Goal: Information Seeking & Learning: Learn about a topic

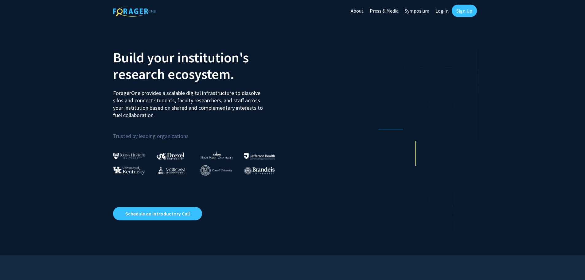
click at [445, 12] on link "Log In" at bounding box center [441, 10] width 19 height 21
select select
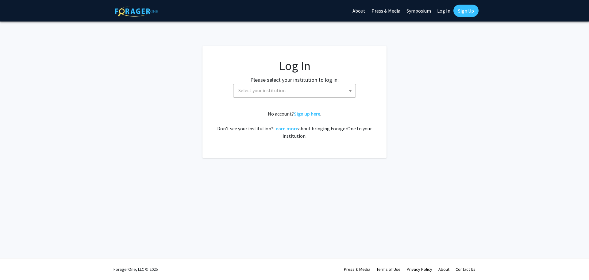
click at [295, 86] on span "Select your institution" at bounding box center [296, 90] width 120 height 13
click at [448, 11] on link "Log In" at bounding box center [443, 10] width 19 height 21
click at [297, 74] on fg-card-body "Log In Please select your institution to log in: [GEOGRAPHIC_DATA] [GEOGRAPHIC_…" at bounding box center [295, 101] width 160 height 87
click at [291, 91] on span "Select your institution" at bounding box center [296, 90] width 120 height 13
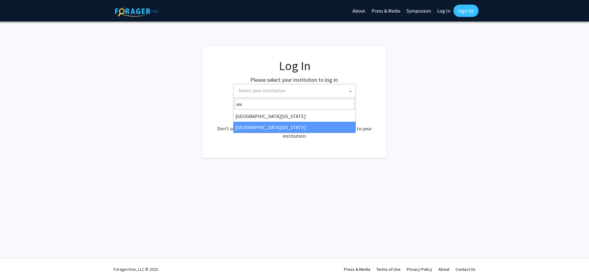
type input "mi"
select select "33"
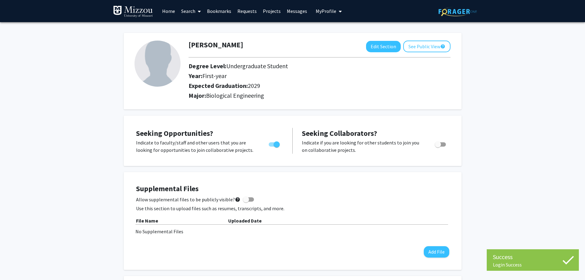
click at [278, 12] on link "Projects" at bounding box center [272, 10] width 24 height 21
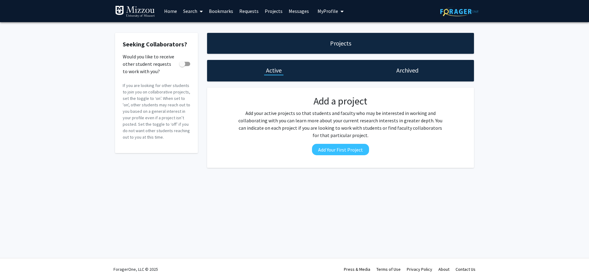
click at [164, 8] on link "Home" at bounding box center [170, 10] width 19 height 21
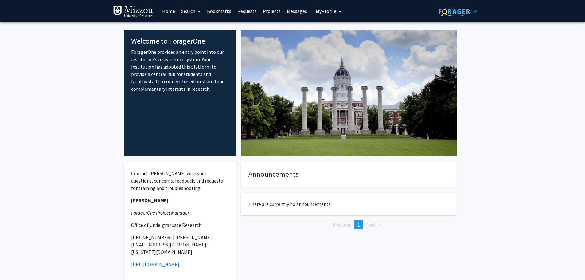
click at [168, 7] on link "Home" at bounding box center [168, 10] width 19 height 21
click at [188, 8] on link "Search" at bounding box center [191, 10] width 26 height 21
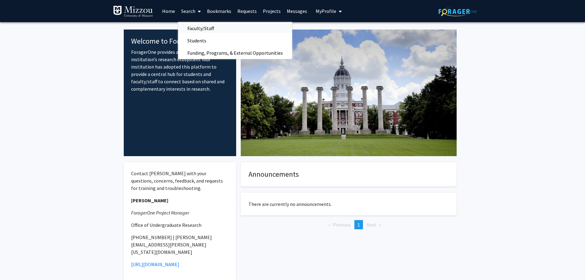
click at [198, 26] on span "Faculty/Staff" at bounding box center [200, 28] width 45 height 12
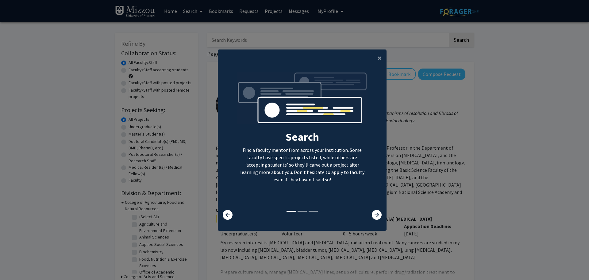
click at [198, 26] on modal-container "× Search Find a faculty mentor from across your institution. Some faculty have …" at bounding box center [294, 140] width 589 height 280
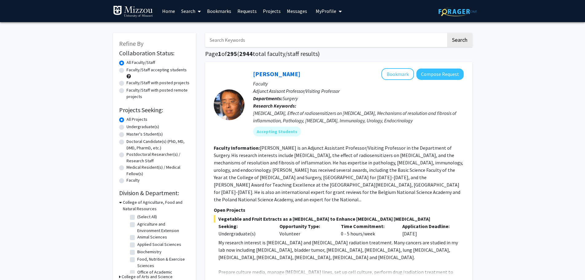
click at [144, 67] on label "Faculty/Staff accepting students" at bounding box center [156, 70] width 60 height 6
click at [130, 67] on input "Faculty/Staff accepting students" at bounding box center [128, 69] width 4 height 4
radio input "true"
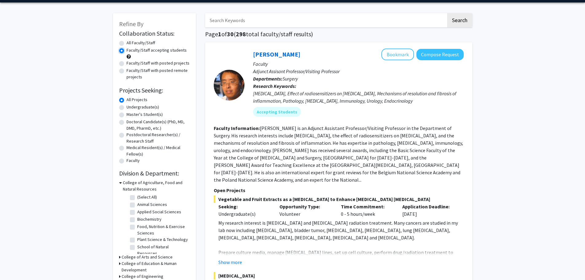
scroll to position [31, 0]
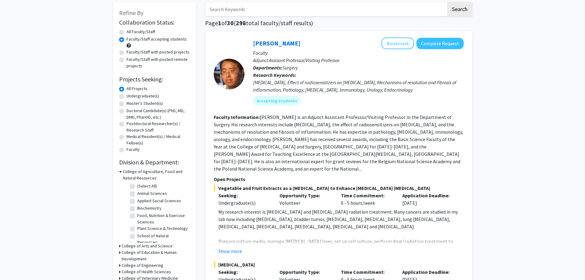
click at [126, 95] on label "Undergraduate(s)" at bounding box center [142, 96] width 33 height 6
click at [126, 95] on input "Undergraduate(s)" at bounding box center [128, 95] width 4 height 4
radio input "true"
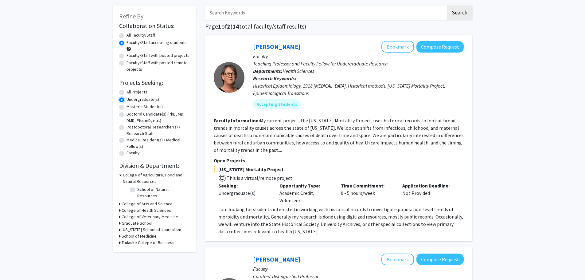
scroll to position [92, 0]
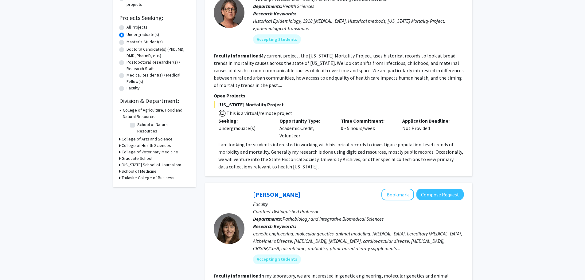
click at [155, 112] on h3 "College of Agriculture, Food and Natural Resources" at bounding box center [156, 113] width 67 height 13
click at [155, 112] on h3 "College of Agriculture, Food and Natural Resources" at bounding box center [156, 113] width 68 height 13
click at [155, 112] on h3 "College of Agriculture, Food and Natural Resources" at bounding box center [156, 113] width 67 height 13
click at [134, 156] on h3 "School of Medicine" at bounding box center [139, 155] width 35 height 6
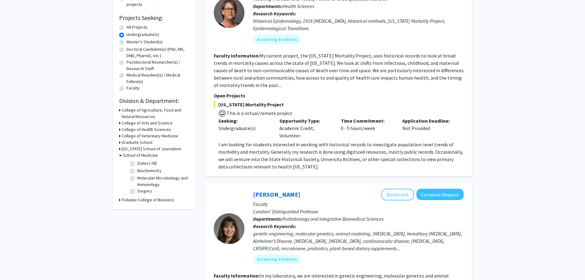
click at [137, 164] on label "(Select All)" at bounding box center [147, 163] width 20 height 6
click at [137, 164] on input "(Select All)" at bounding box center [139, 162] width 4 height 4
checkbox input "true"
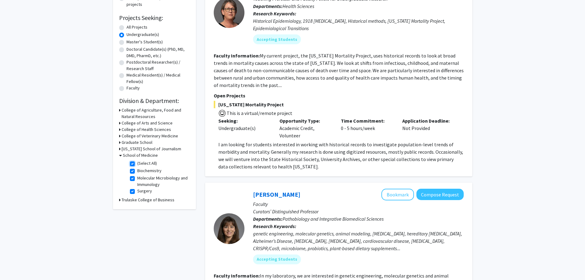
checkbox input "true"
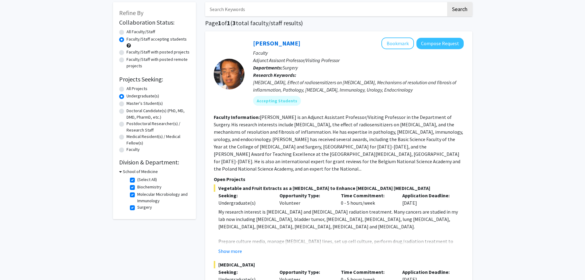
scroll to position [61, 0]
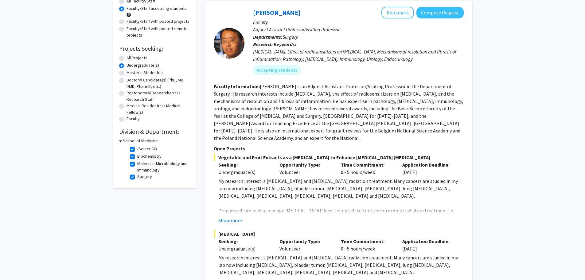
click at [121, 136] on div "Collaboration Status: Collaboration Status All Faculty/Staff Collaboration Stat…" at bounding box center [154, 84] width 71 height 195
click at [121, 138] on icon at bounding box center [120, 141] width 3 height 6
click at [121, 140] on div "School of Medicine" at bounding box center [154, 141] width 71 height 6
click at [128, 139] on h3 "School of Medicine" at bounding box center [139, 141] width 35 height 6
drag, startPoint x: 148, startPoint y: 115, endPoint x: 145, endPoint y: 126, distance: 11.6
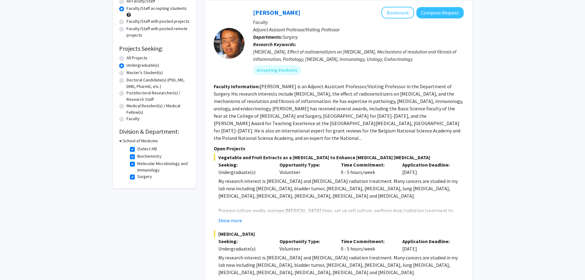
click at [148, 116] on fg-radiogroup "Projects Seeking Level All Projects Projects Seeking Level Undergraduate(s) Pro…" at bounding box center [154, 89] width 71 height 68
click at [145, 132] on h2 "Division & Department:" at bounding box center [154, 131] width 71 height 7
click at [121, 139] on icon at bounding box center [120, 141] width 3 height 6
click at [121, 139] on div "School of Medicine" at bounding box center [154, 141] width 71 height 6
click at [119, 140] on icon at bounding box center [120, 141] width 2 height 6
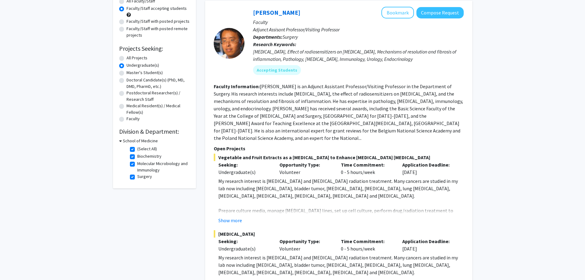
click at [127, 139] on h3 "School of Medicine" at bounding box center [140, 141] width 35 height 6
click at [127, 139] on h3 "School of Medicine" at bounding box center [139, 141] width 35 height 6
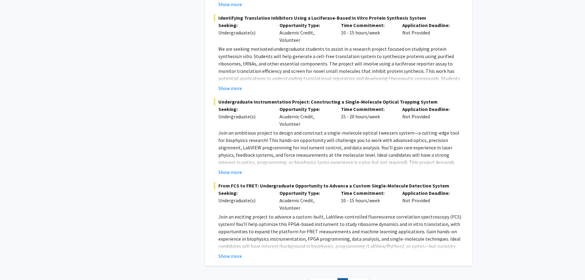
scroll to position [841, 0]
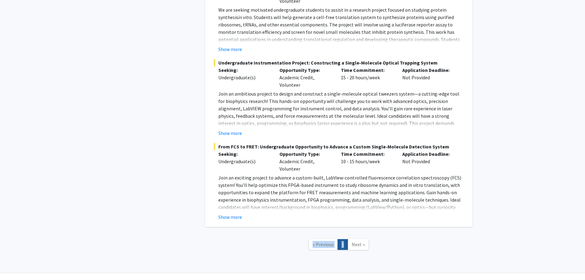
drag, startPoint x: 348, startPoint y: 224, endPoint x: 350, endPoint y: 228, distance: 4.4
click at [348, 233] on nav "« Previous 1 Next »" at bounding box center [338, 245] width 267 height 25
click at [363, 239] on link "Next »" at bounding box center [357, 244] width 21 height 11
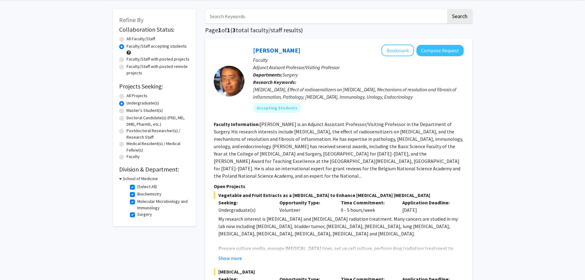
scroll to position [0, 0]
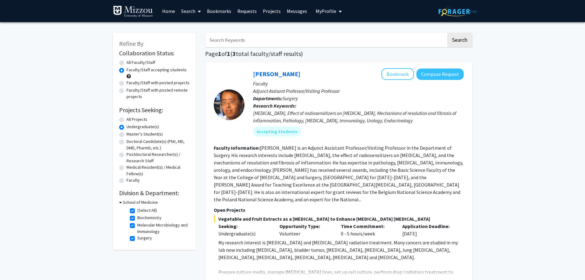
click at [129, 212] on fg-checkbox-list "(Select All) (Select All) Biochemistry Biochemistry Molecular Microbiology and …" at bounding box center [158, 224] width 61 height 38
click at [137, 212] on label "(Select All)" at bounding box center [147, 210] width 20 height 6
click at [137, 211] on input "(Select All)" at bounding box center [139, 209] width 4 height 4
checkbox input "false"
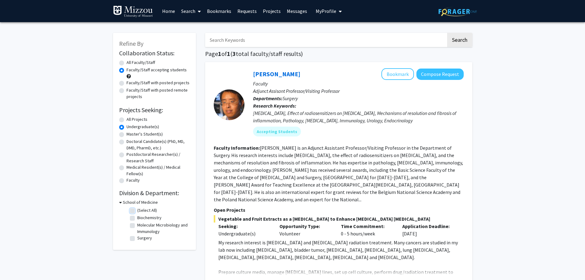
checkbox input "false"
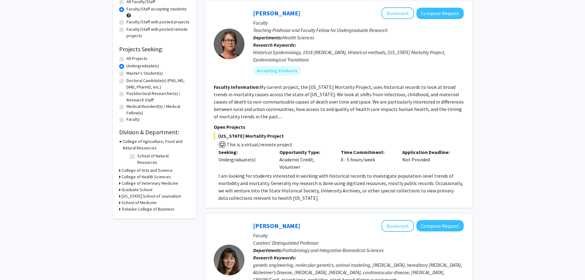
scroll to position [61, 0]
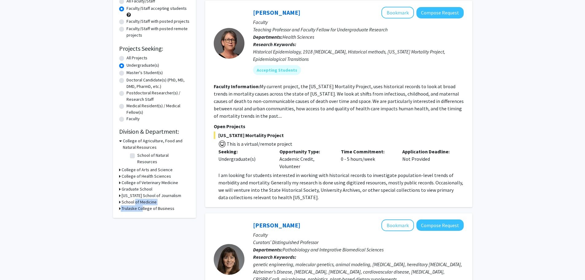
drag, startPoint x: 140, startPoint y: 201, endPoint x: 133, endPoint y: 198, distance: 7.2
click at [133, 198] on form "College of Agriculture, Food and Natural Resources School of Natural Resources …" at bounding box center [154, 175] width 71 height 74
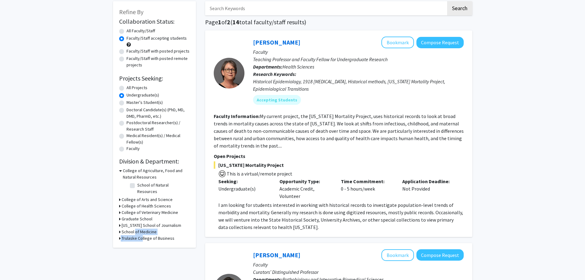
scroll to position [31, 0]
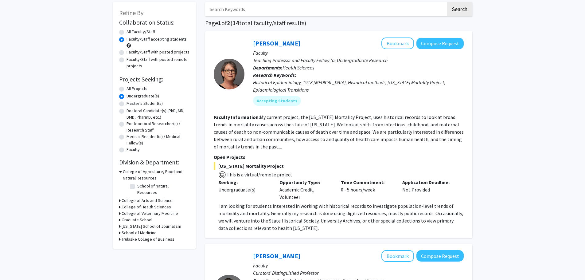
click at [122, 86] on div "All Projects" at bounding box center [154, 88] width 71 height 7
drag, startPoint x: 122, startPoint y: 87, endPoint x: 118, endPoint y: 90, distance: 5.5
click at [118, 90] on div "Refine By Collaboration Status: Collaboration Status All Faculty/Staff Collabor…" at bounding box center [154, 125] width 83 height 246
click at [126, 89] on label "All Projects" at bounding box center [136, 88] width 21 height 6
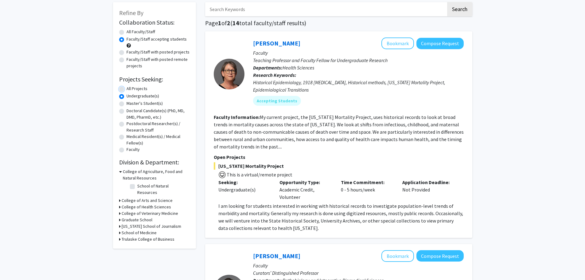
click at [126, 89] on input "All Projects" at bounding box center [128, 87] width 4 height 4
radio input "true"
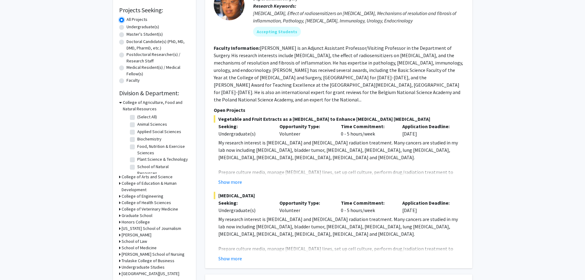
scroll to position [123, 0]
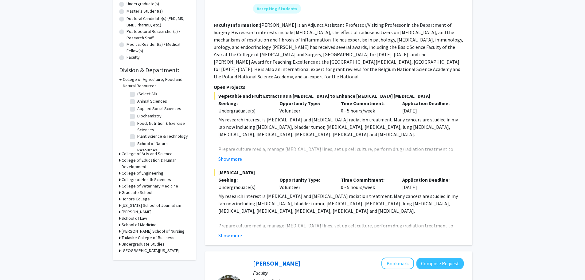
click at [131, 174] on h3 "College of Engineering" at bounding box center [143, 173] width 42 height 6
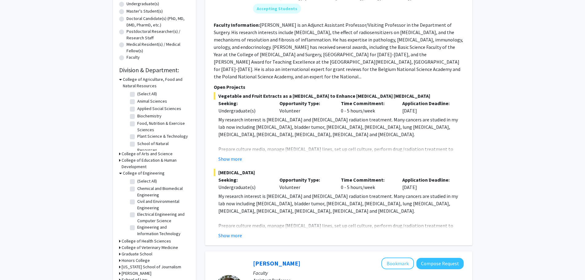
click at [137, 180] on label "(Select All)" at bounding box center [147, 181] width 20 height 6
click at [137, 180] on input "(Select All)" at bounding box center [139, 180] width 4 height 4
checkbox input "true"
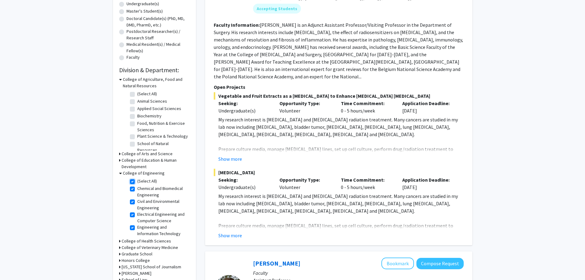
checkbox input "true"
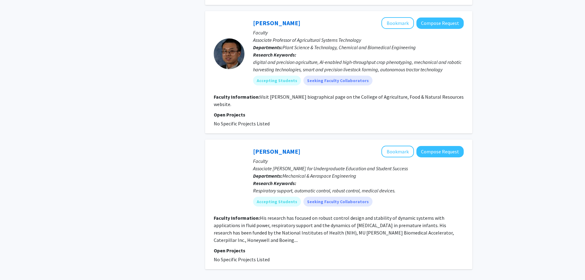
scroll to position [1349, 0]
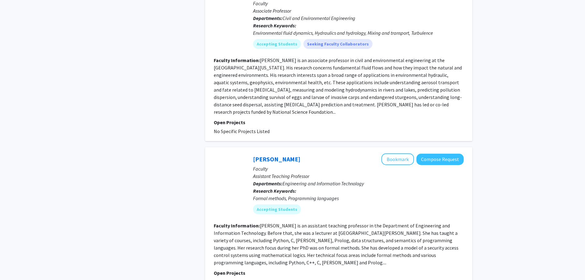
scroll to position [1444, 0]
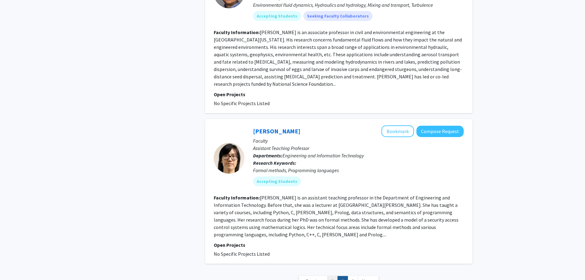
click at [332, 276] on link "1" at bounding box center [332, 281] width 10 height 11
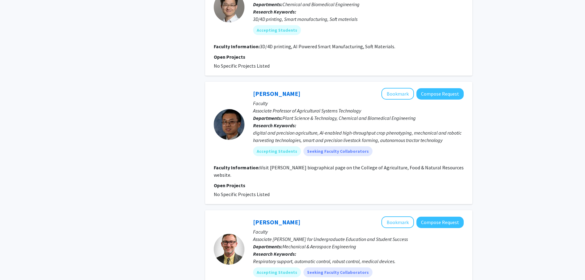
scroll to position [1380, 0]
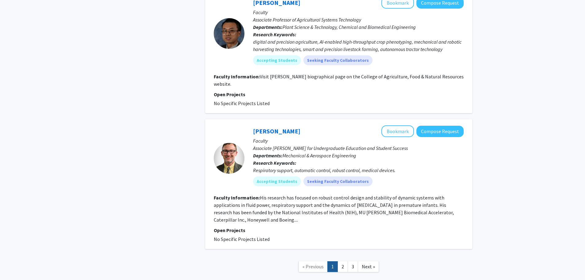
click at [344, 261] on link "2" at bounding box center [342, 266] width 10 height 11
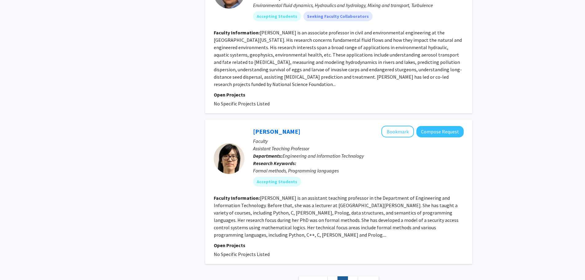
scroll to position [1444, 0]
click at [354, 276] on link "3" at bounding box center [352, 281] width 10 height 11
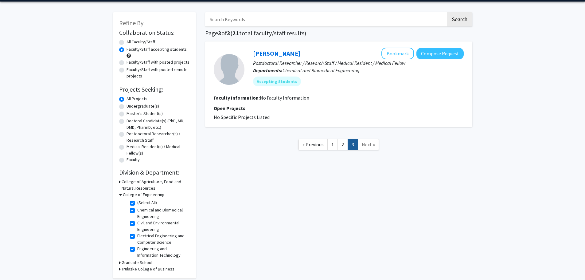
scroll to position [31, 0]
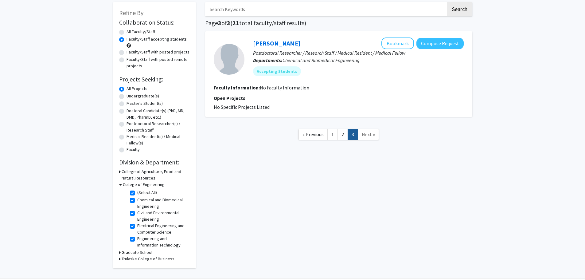
click at [325, 145] on nav "« Previous 1 2 3 Next »" at bounding box center [338, 135] width 267 height 25
click at [341, 130] on link "2" at bounding box center [342, 134] width 10 height 11
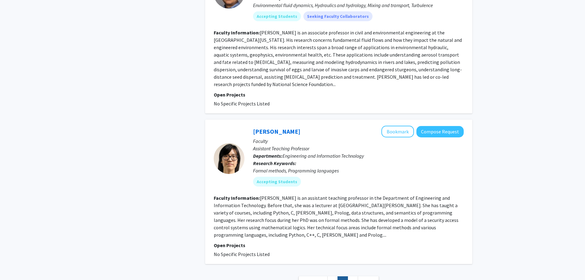
scroll to position [1444, 0]
drag, startPoint x: 327, startPoint y: 226, endPoint x: 326, endPoint y: 231, distance: 5.6
click at [326, 276] on link "« Previous" at bounding box center [312, 281] width 29 height 11
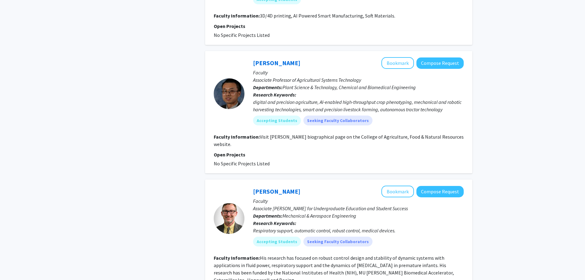
scroll to position [1380, 0]
